Goal: Transaction & Acquisition: Subscribe to service/newsletter

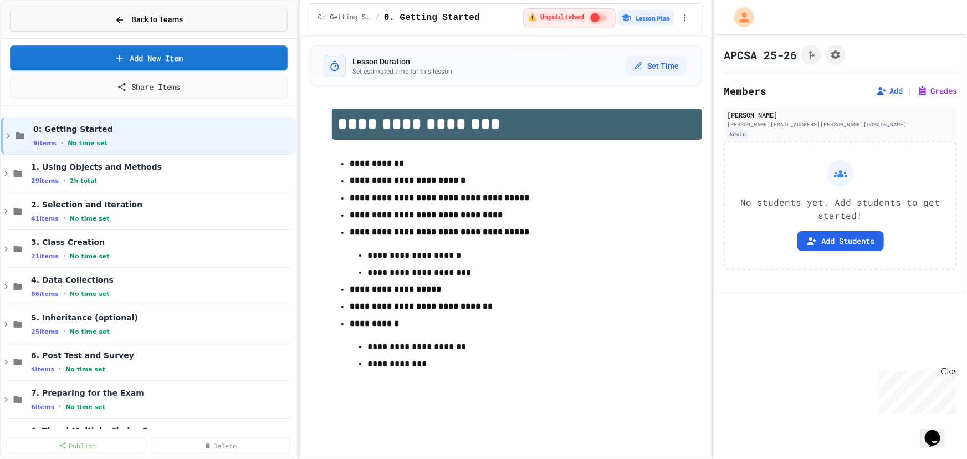
click at [154, 16] on span "Back to Teams" at bounding box center [157, 20] width 52 height 12
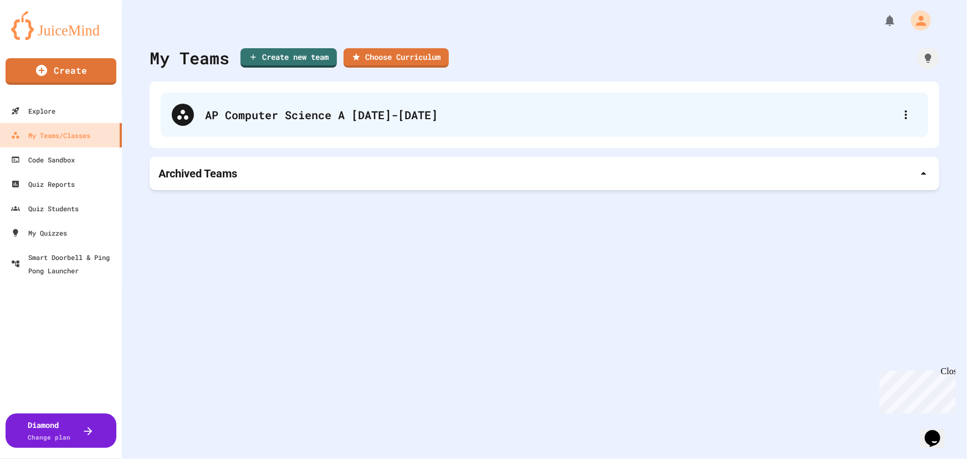
click at [419, 110] on div "AP Computer Science A [DATE]-[DATE]" at bounding box center [550, 114] width 690 height 17
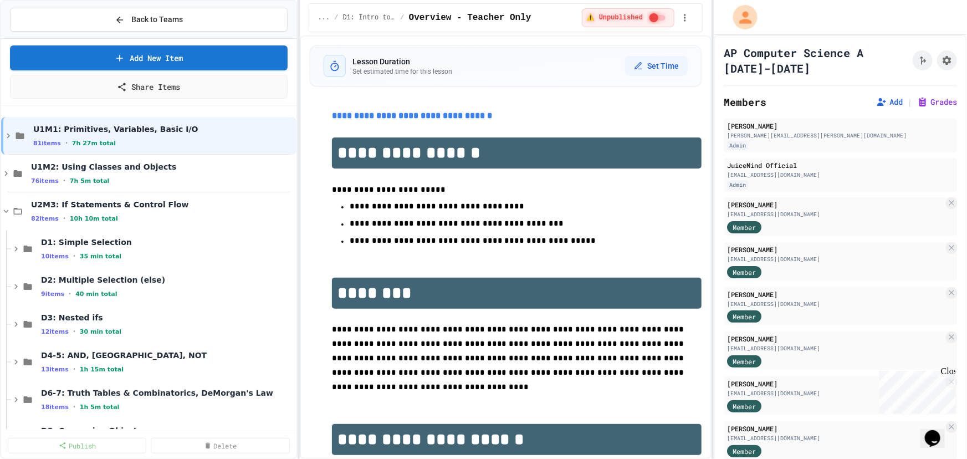
click at [745, 26] on icon "My Account" at bounding box center [745, 17] width 18 height 18
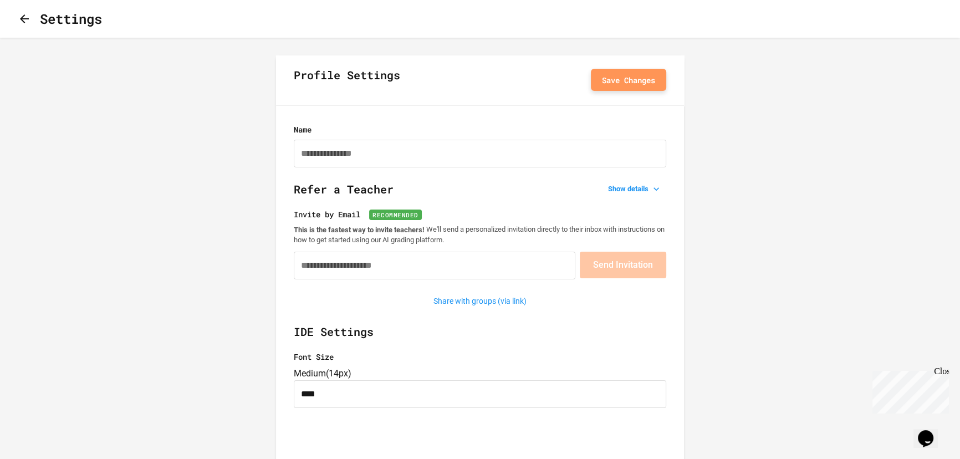
type input "*********"
click at [29, 24] on icon "button" at bounding box center [24, 18] width 13 height 13
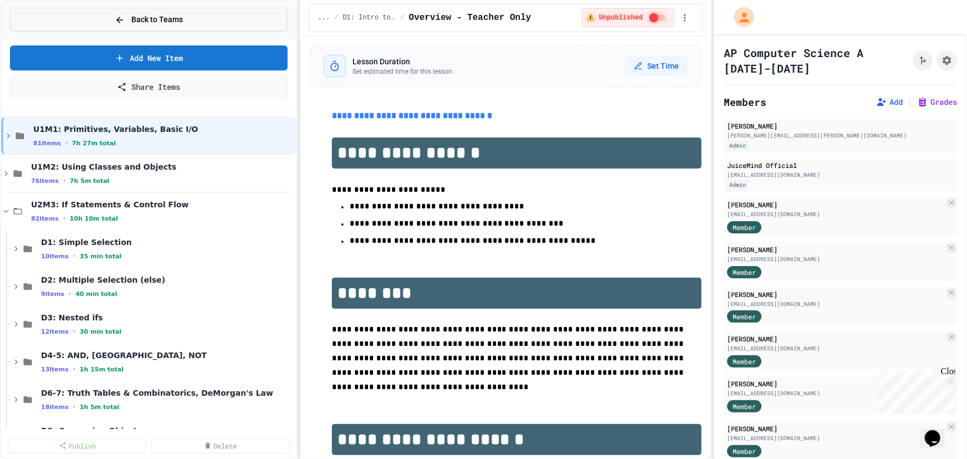
click at [121, 18] on icon at bounding box center [120, 20] width 10 height 10
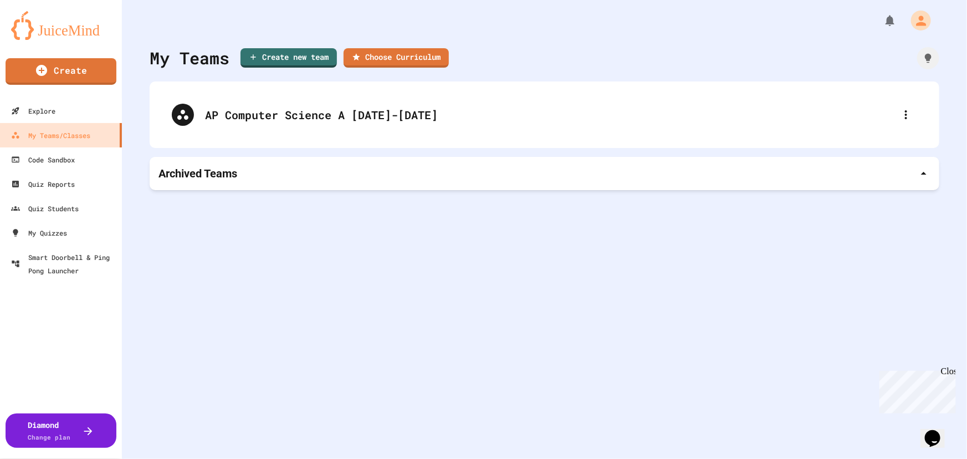
drag, startPoint x: 720, startPoint y: 287, endPoint x: 612, endPoint y: 245, distance: 115.3
click at [719, 287] on div "My Teams Create new team Choose Curriculum AP Computer Science A [DATE]-[DATE] …" at bounding box center [544, 229] width 845 height 459
click at [895, 29] on div "My Account" at bounding box center [917, 20] width 45 height 33
click at [875, 27] on div "My Notifications" at bounding box center [881, 20] width 45 height 23
click at [497, 33] on div "My Teams Create new team Choose Curriculum AP Computer Science A [DATE]-[DATE] …" at bounding box center [544, 229] width 845 height 459
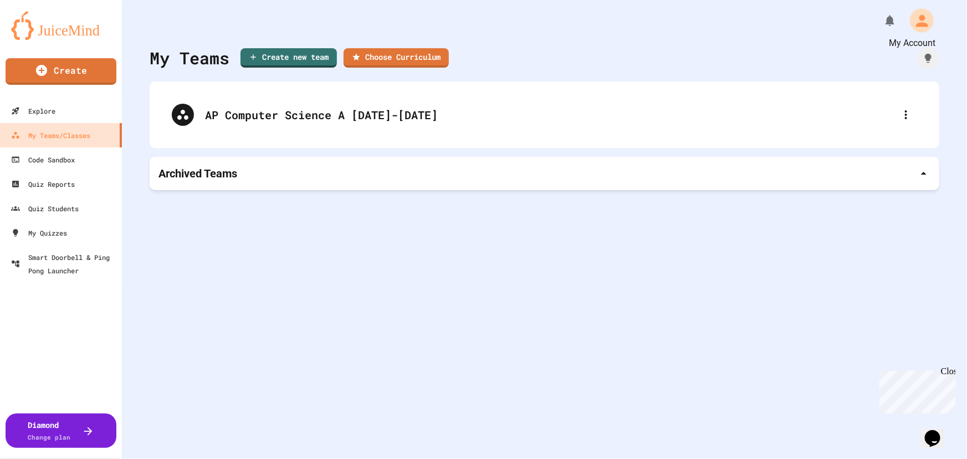
click at [918, 19] on icon "My Account" at bounding box center [922, 21] width 18 height 18
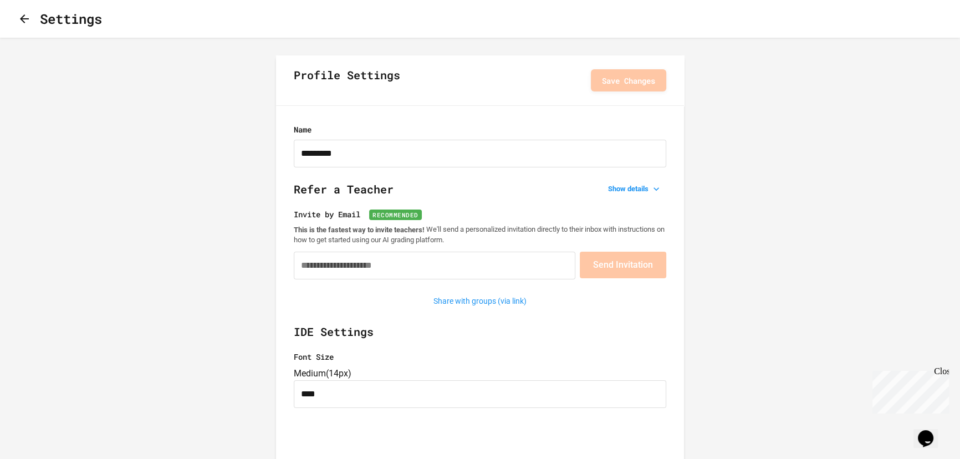
click at [31, 21] on button "button" at bounding box center [24, 19] width 13 height 14
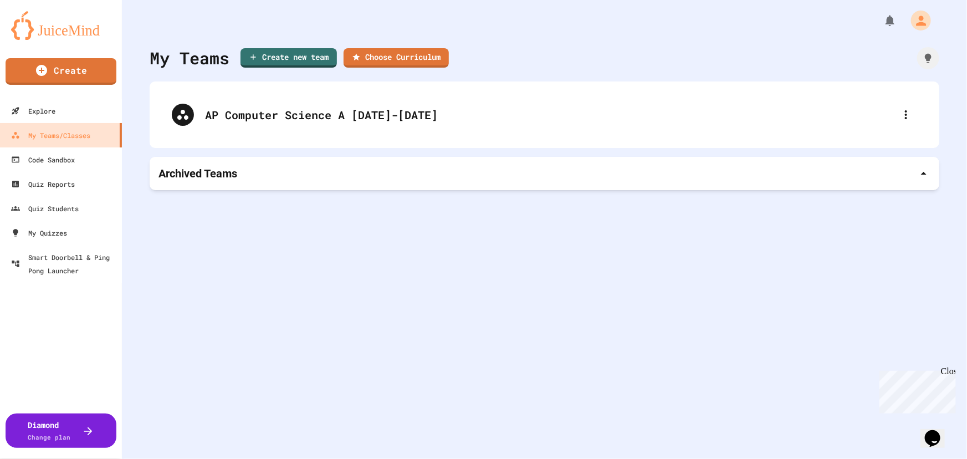
click at [159, 318] on div "My Teams Create new team Choose Curriculum AP Computer Science A [DATE]-[DATE] …" at bounding box center [544, 229] width 845 height 459
click at [777, 305] on div "My Teams Create new team Choose Curriculum AP Computer Science A [DATE]-[DATE] …" at bounding box center [544, 229] width 845 height 459
click at [79, 429] on div at bounding box center [83, 430] width 24 height 13
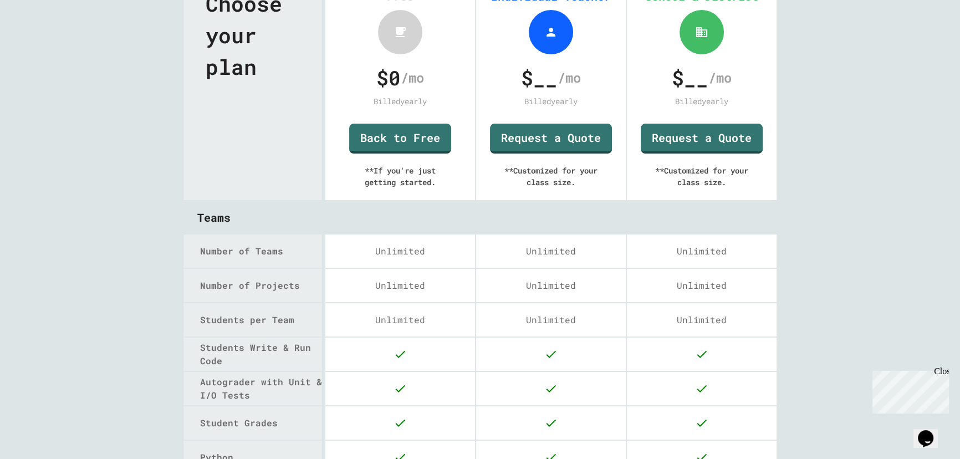
scroll to position [50, 0]
